Goal: Find specific page/section: Find specific page/section

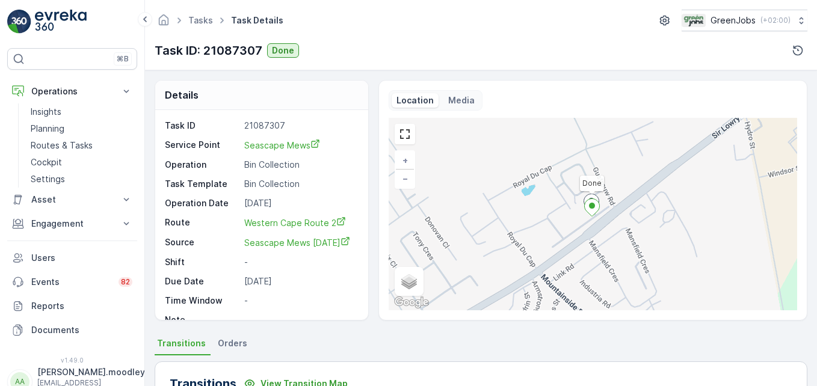
scroll to position [372, 0]
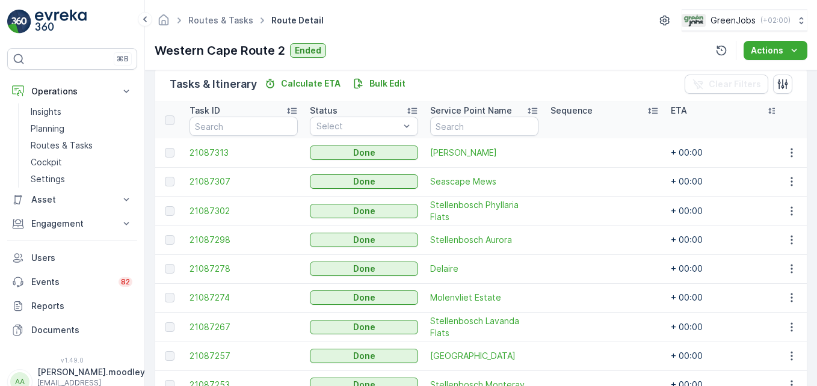
scroll to position [395, 0]
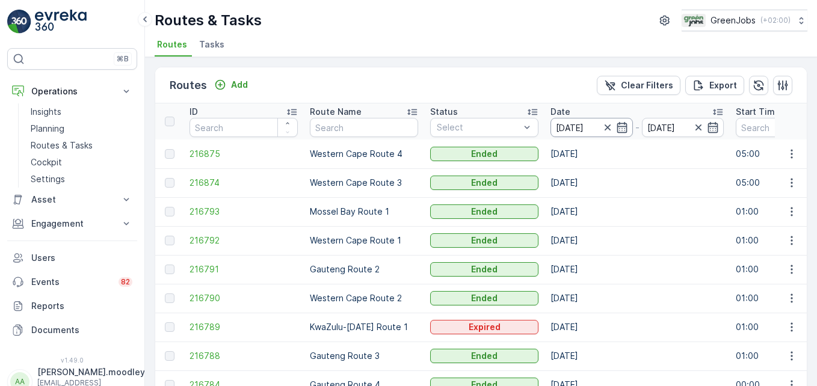
click at [580, 125] on input "[DATE]" at bounding box center [591, 127] width 82 height 19
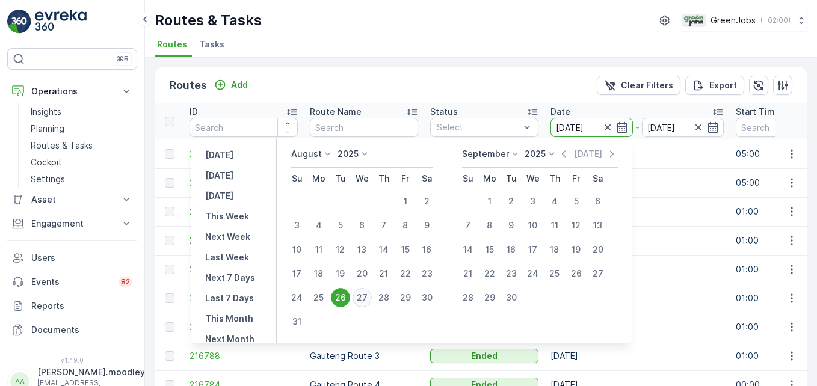
click at [372, 297] on div "27" at bounding box center [361, 297] width 19 height 19
type input "[DATE]"
click at [372, 297] on div "27" at bounding box center [361, 297] width 19 height 19
type input "[DATE]"
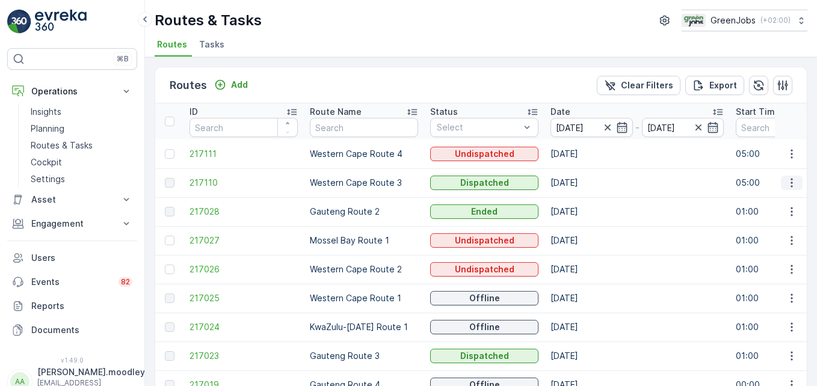
click at [787, 181] on icon "button" at bounding box center [792, 183] width 12 height 12
click at [783, 198] on span "See More Details" at bounding box center [763, 201] width 70 height 12
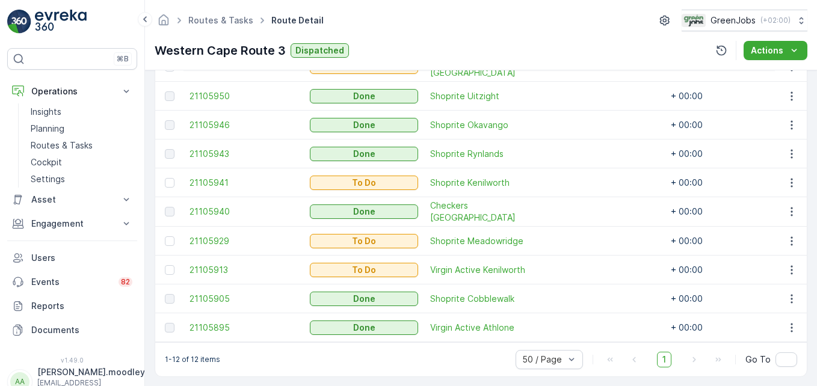
scroll to position [452, 0]
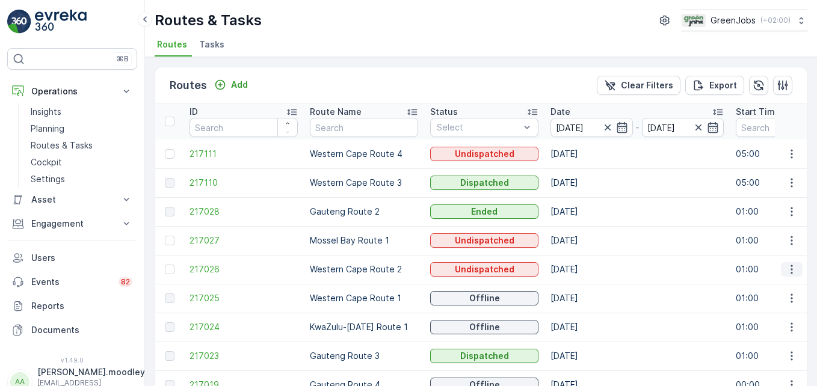
click at [786, 266] on icon "button" at bounding box center [792, 269] width 12 height 12
click at [770, 286] on span "See More Details" at bounding box center [763, 288] width 70 height 12
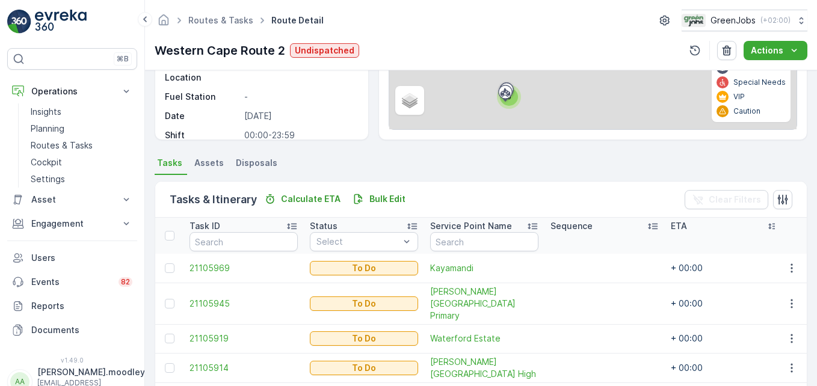
scroll to position [250, 0]
